Goal: Information Seeking & Learning: Stay updated

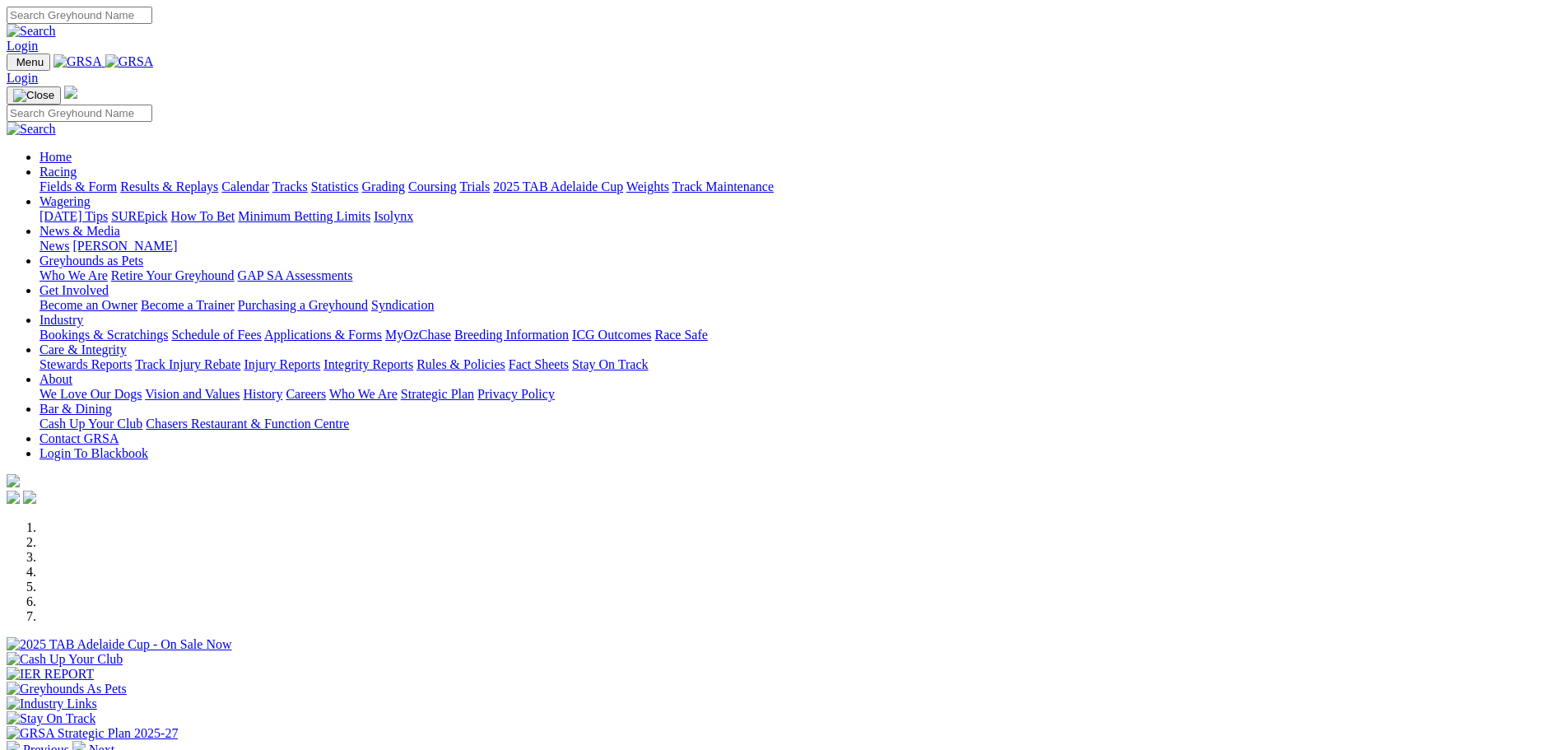
click at [69, 239] on link "News" at bounding box center [54, 245] width 30 height 14
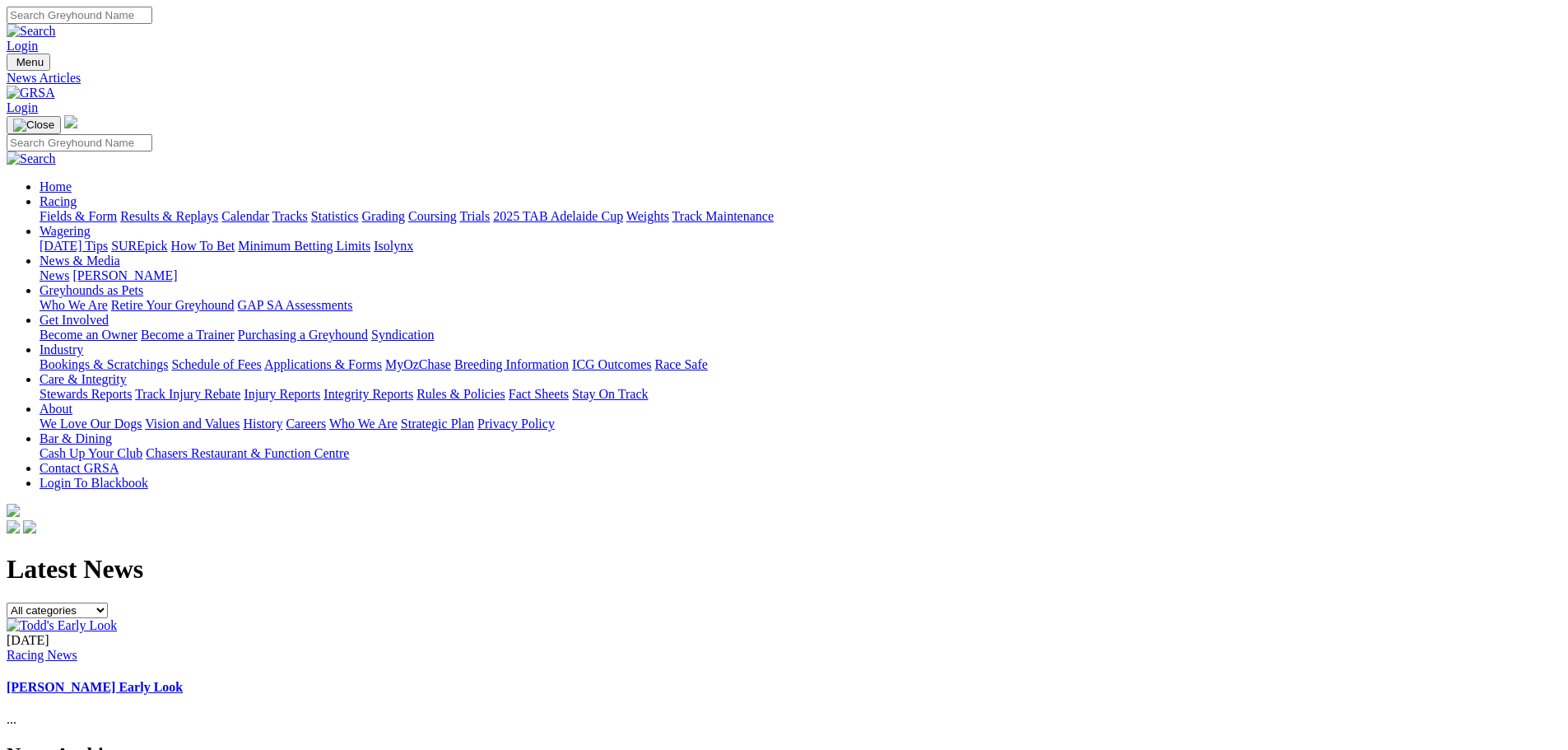
click at [183, 680] on link "[PERSON_NAME] Early Look" at bounding box center [94, 687] width 176 height 14
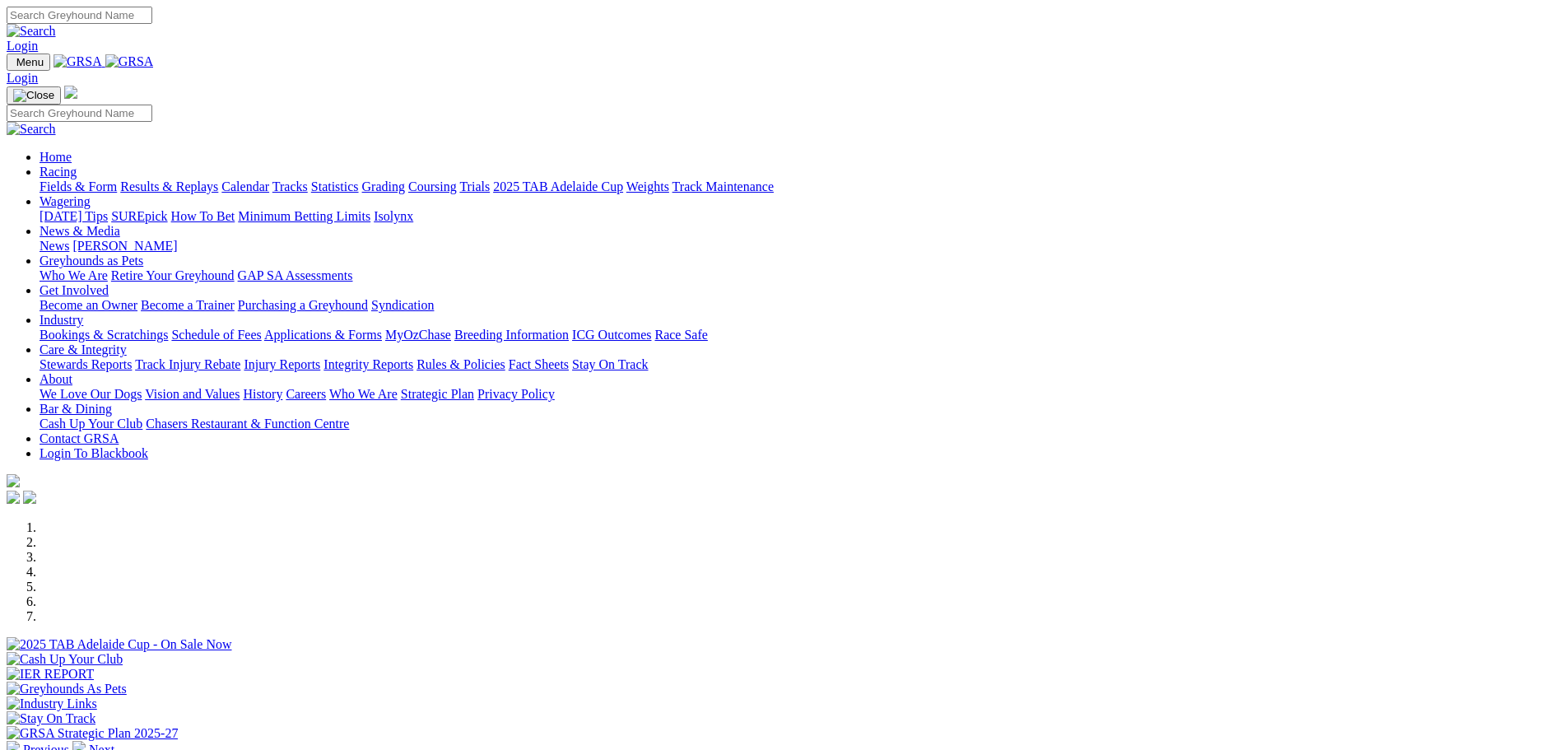
click at [177, 239] on link "[PERSON_NAME]" at bounding box center [125, 245] width 104 height 14
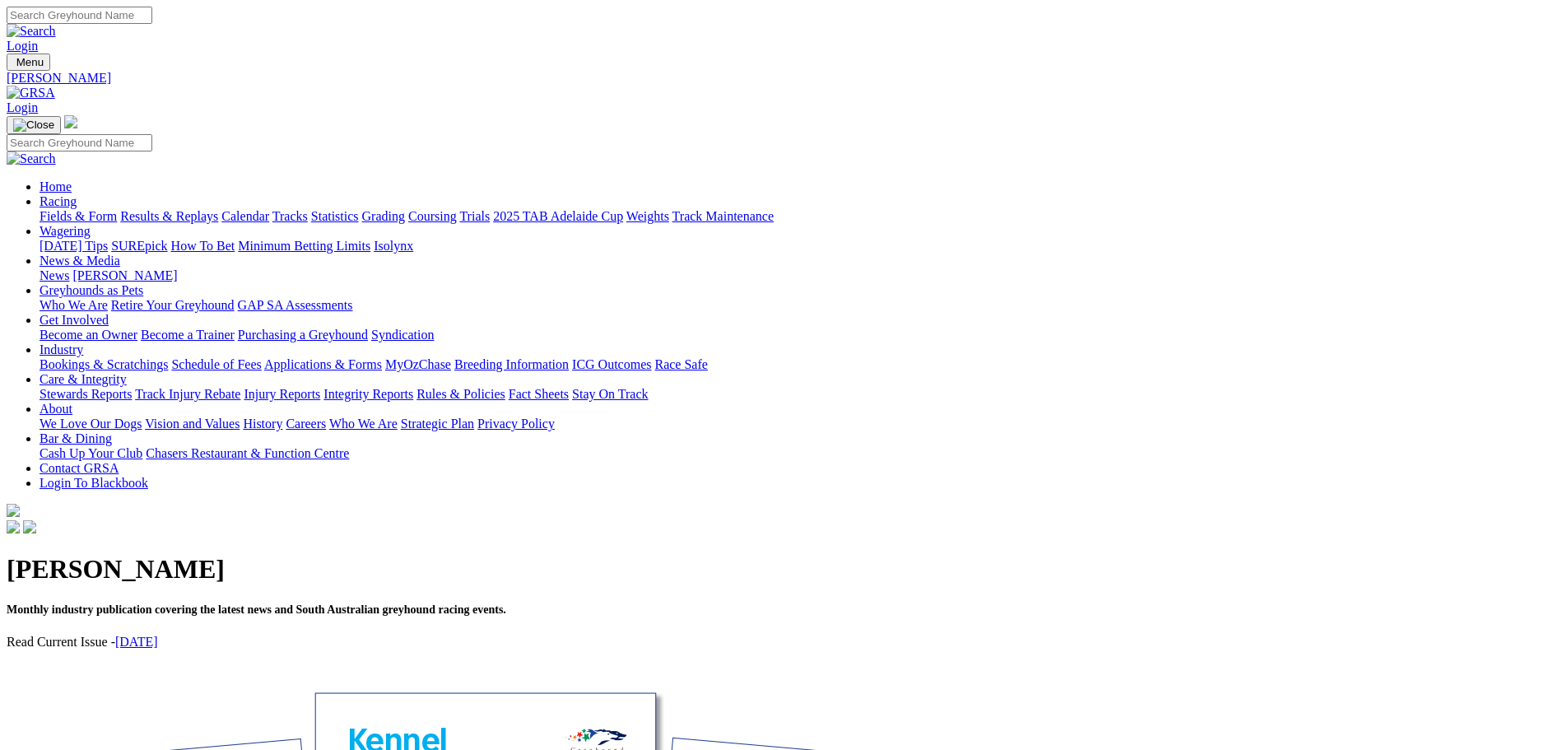
click at [158, 635] on link "August 2025" at bounding box center [137, 642] width 43 height 14
click at [69, 269] on link "News" at bounding box center [54, 275] width 30 height 14
